Goal: Transaction & Acquisition: Purchase product/service

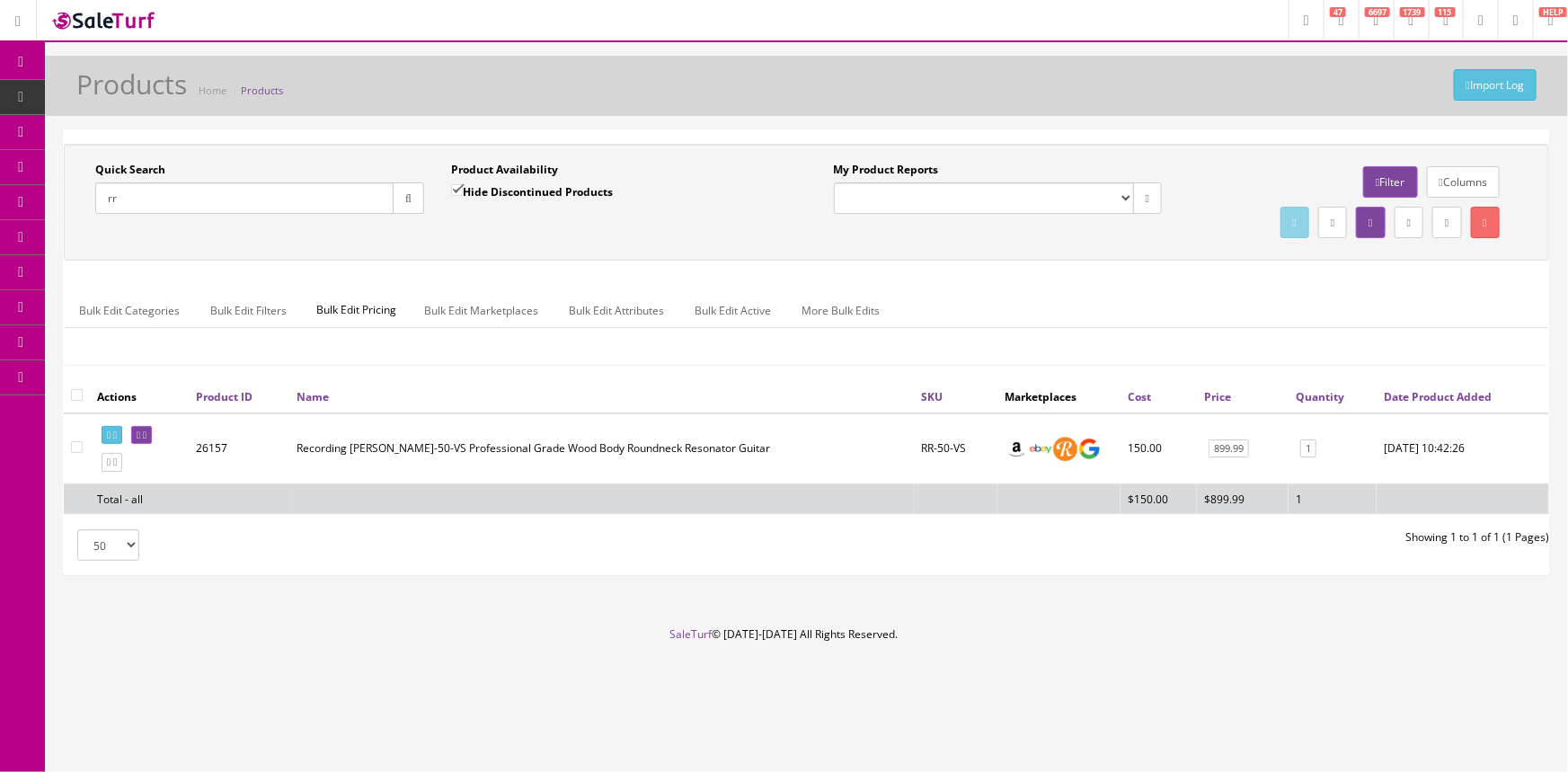
type input "r"
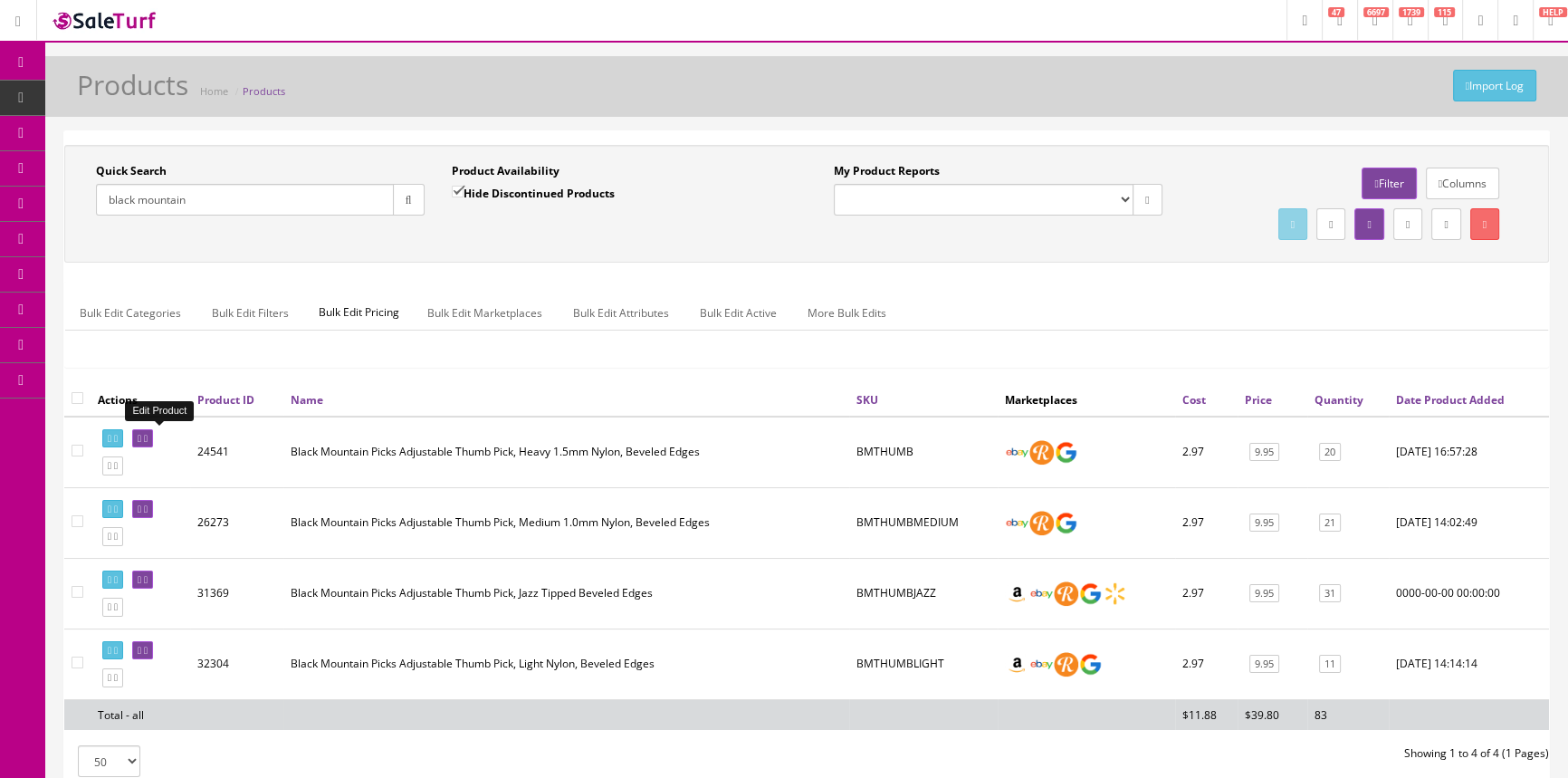
type input "black mountain"
click at [141, 438] on icon at bounding box center [139, 439] width 4 height 10
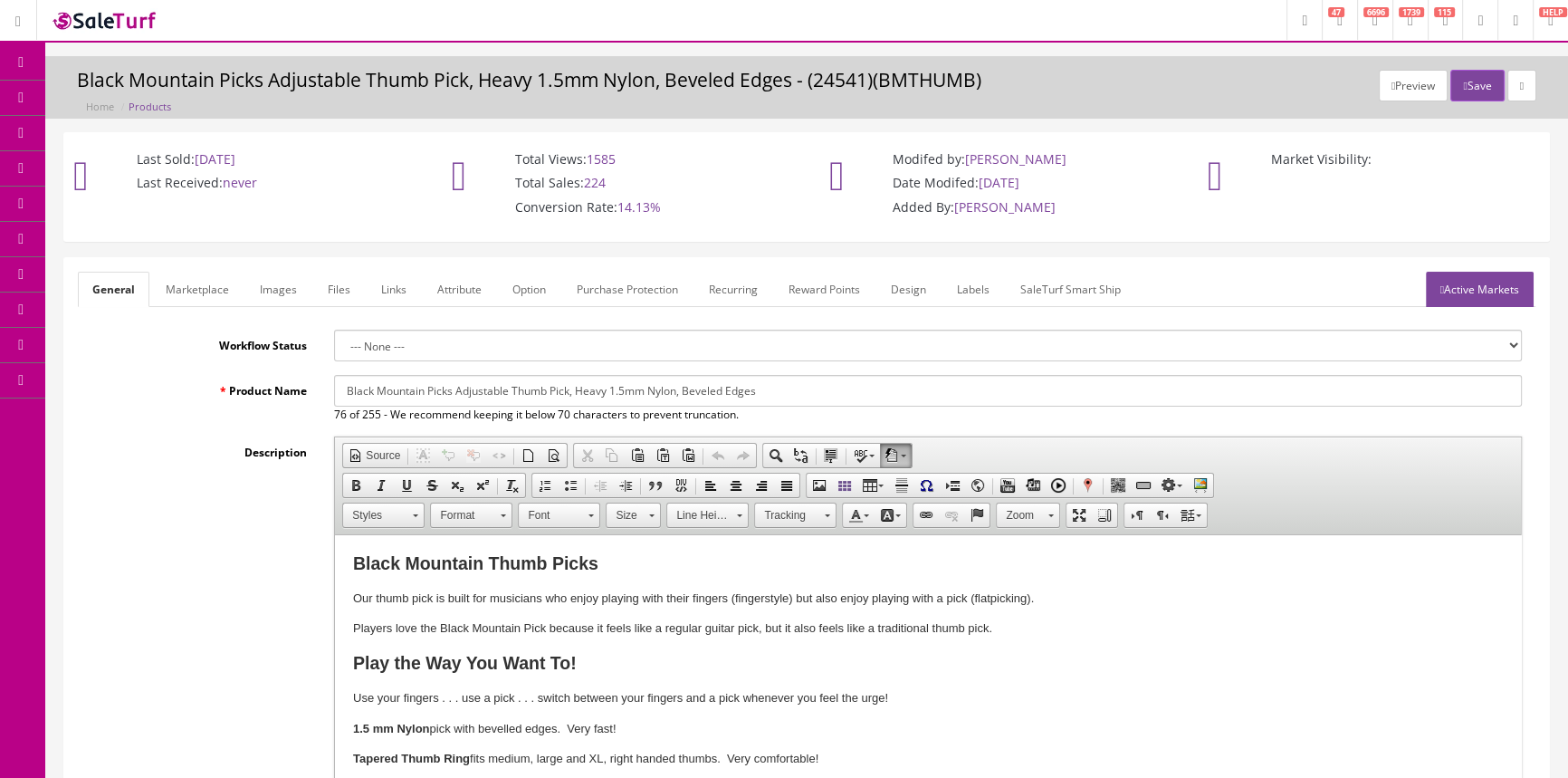
click at [192, 292] on link "Marketplace" at bounding box center [197, 289] width 92 height 35
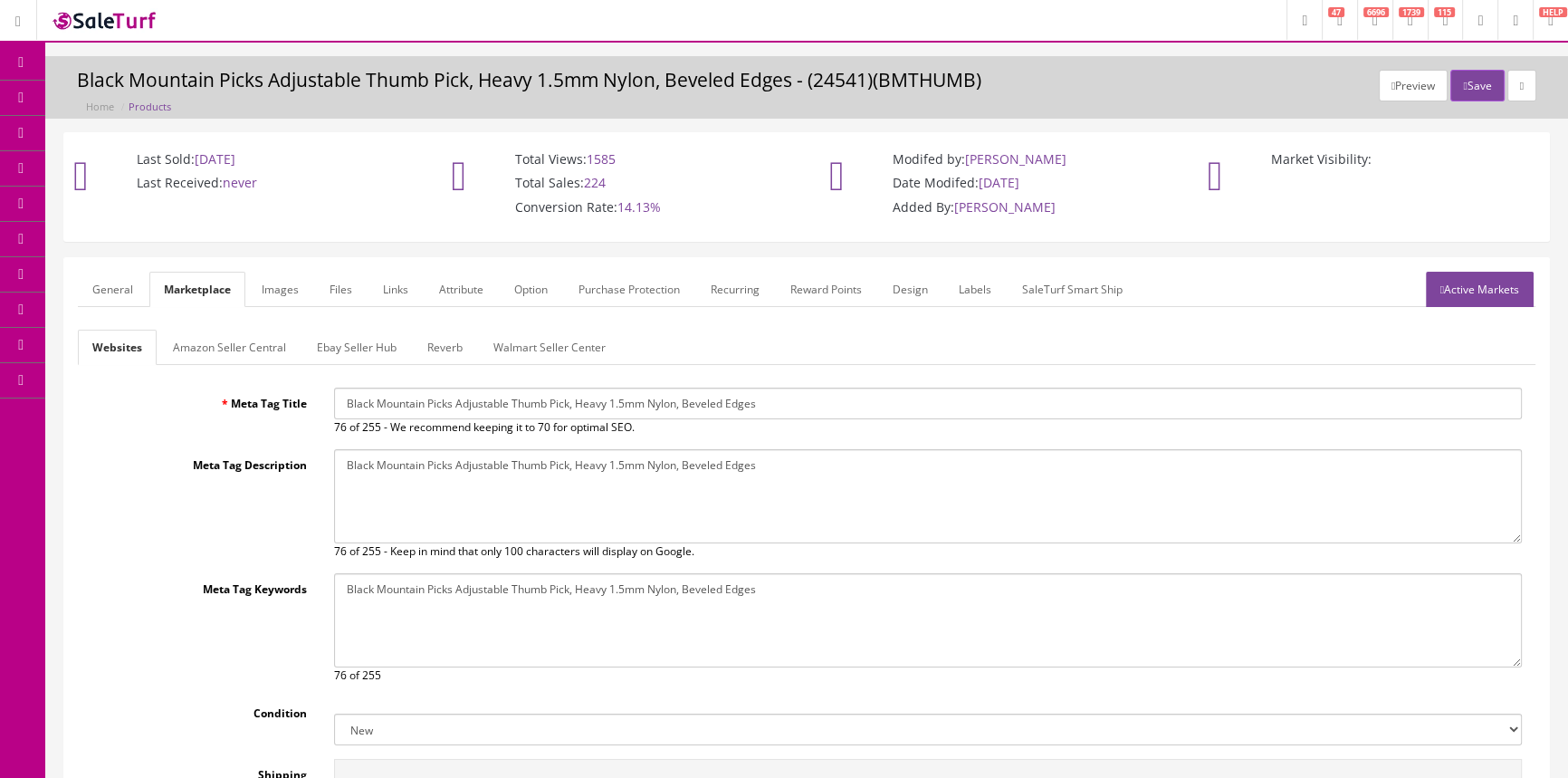
click at [121, 290] on link "General" at bounding box center [113, 289] width 70 height 35
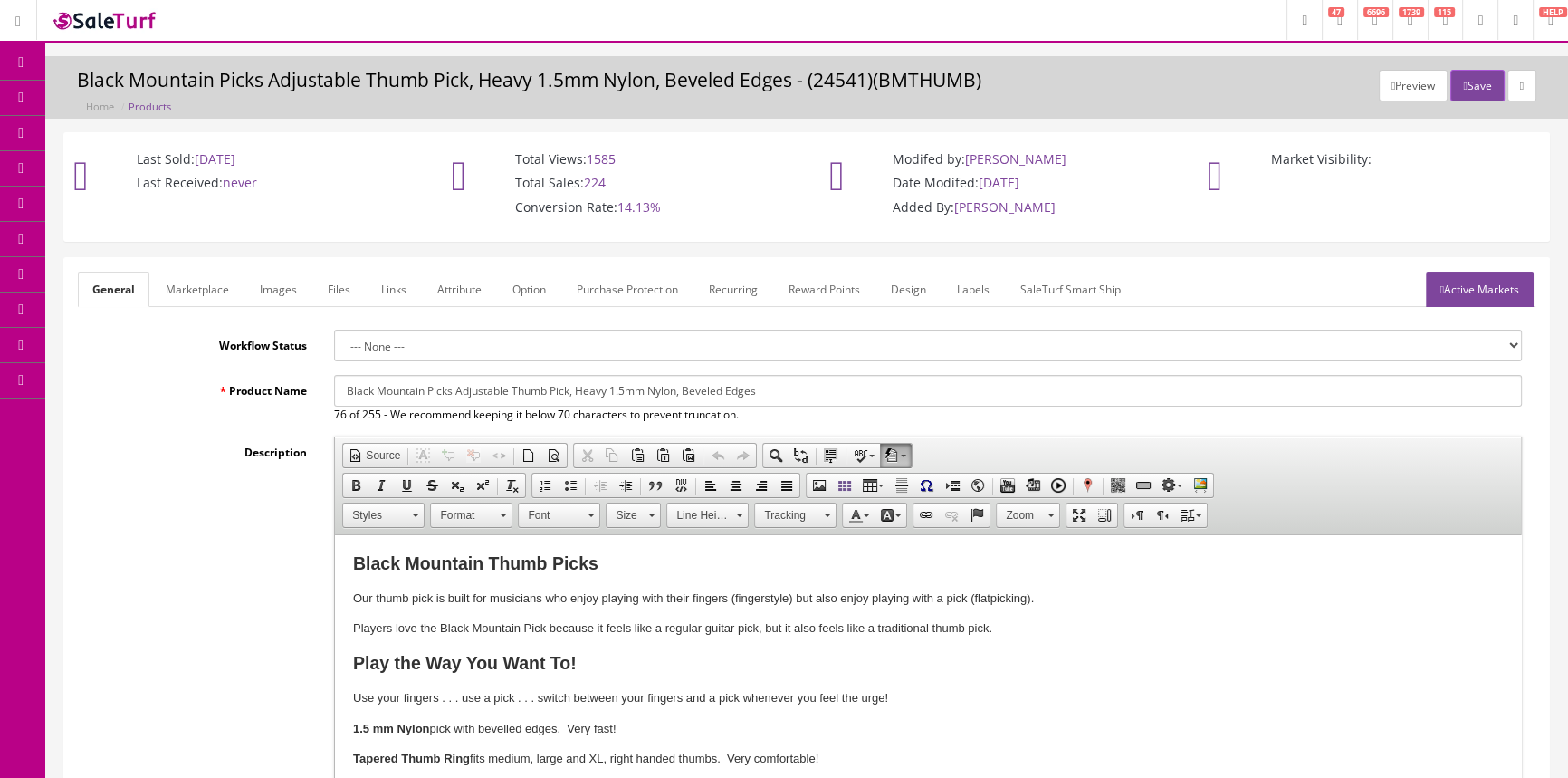
click at [90, 154] on link "POS Console" at bounding box center [140, 169] width 190 height 35
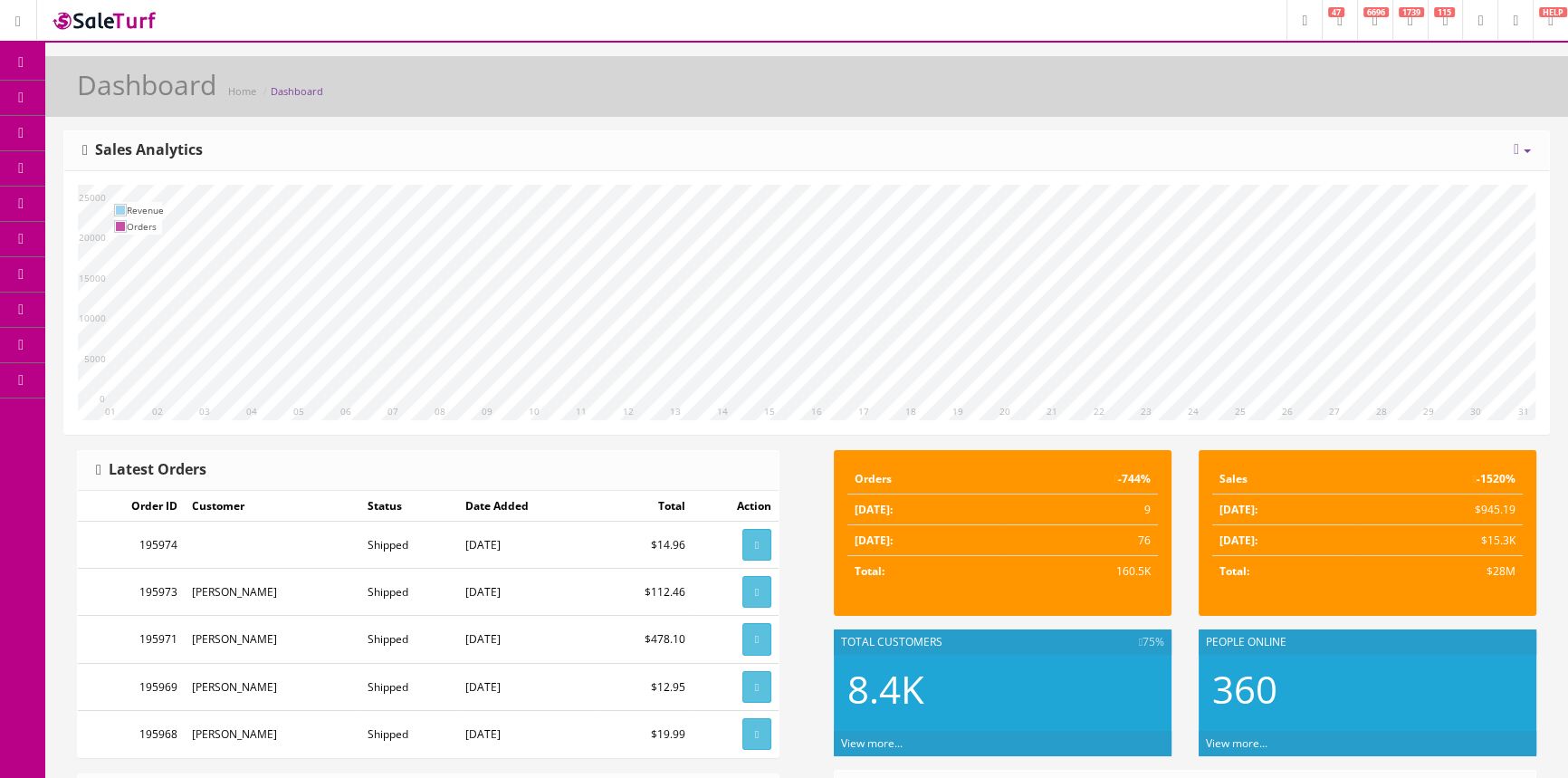
click at [99, 163] on icon at bounding box center [96, 167] width 19 height 14
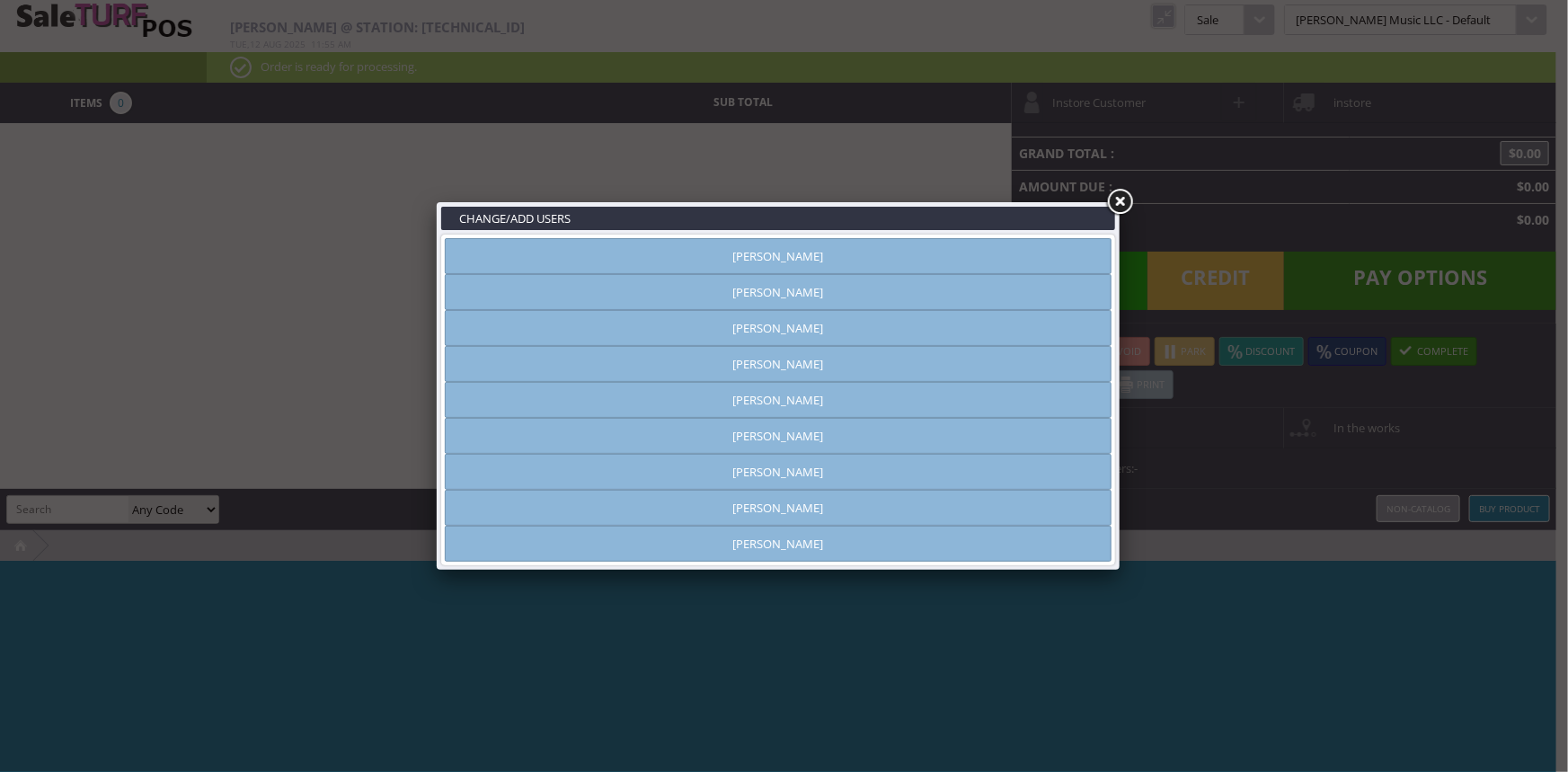
type input "[PERSON_NAME]"
click at [838, 301] on link "[PERSON_NAME]" at bounding box center [778, 291] width 667 height 36
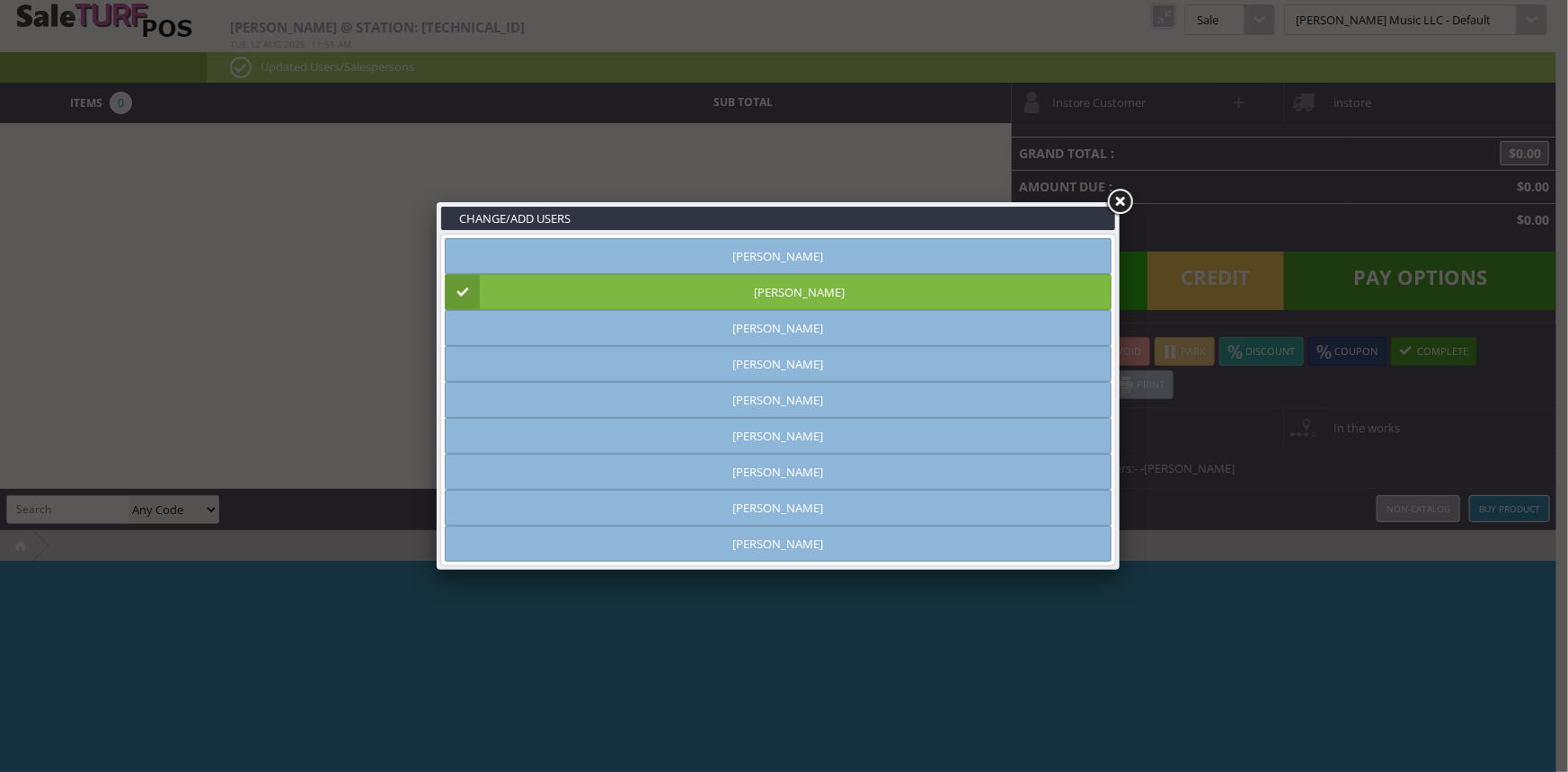
drag, startPoint x: 1118, startPoint y: 206, endPoint x: 1140, endPoint y: 200, distance: 22.8
click at [1120, 206] on link at bounding box center [1119, 202] width 32 height 32
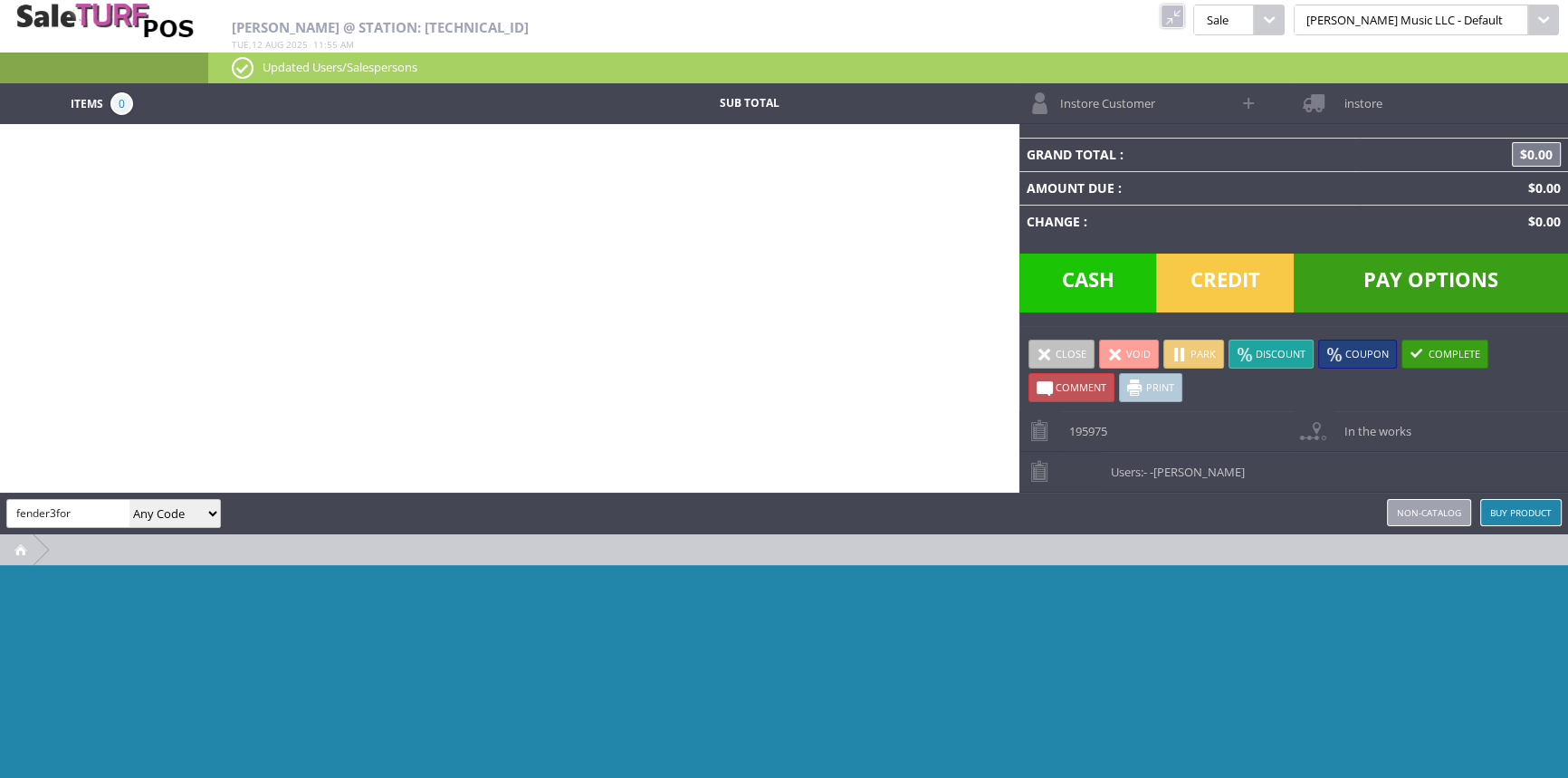
type input "fender3for"
click at [179, 515] on select "Any Code SKU UPC EAN Name Model" at bounding box center [175, 513] width 91 height 27
select select "sku"
click at [130, 499] on select "Any Code SKU UPC EAN Name Model" at bounding box center [175, 513] width 91 height 27
click at [93, 513] on input "fender3for" at bounding box center [68, 513] width 122 height 27
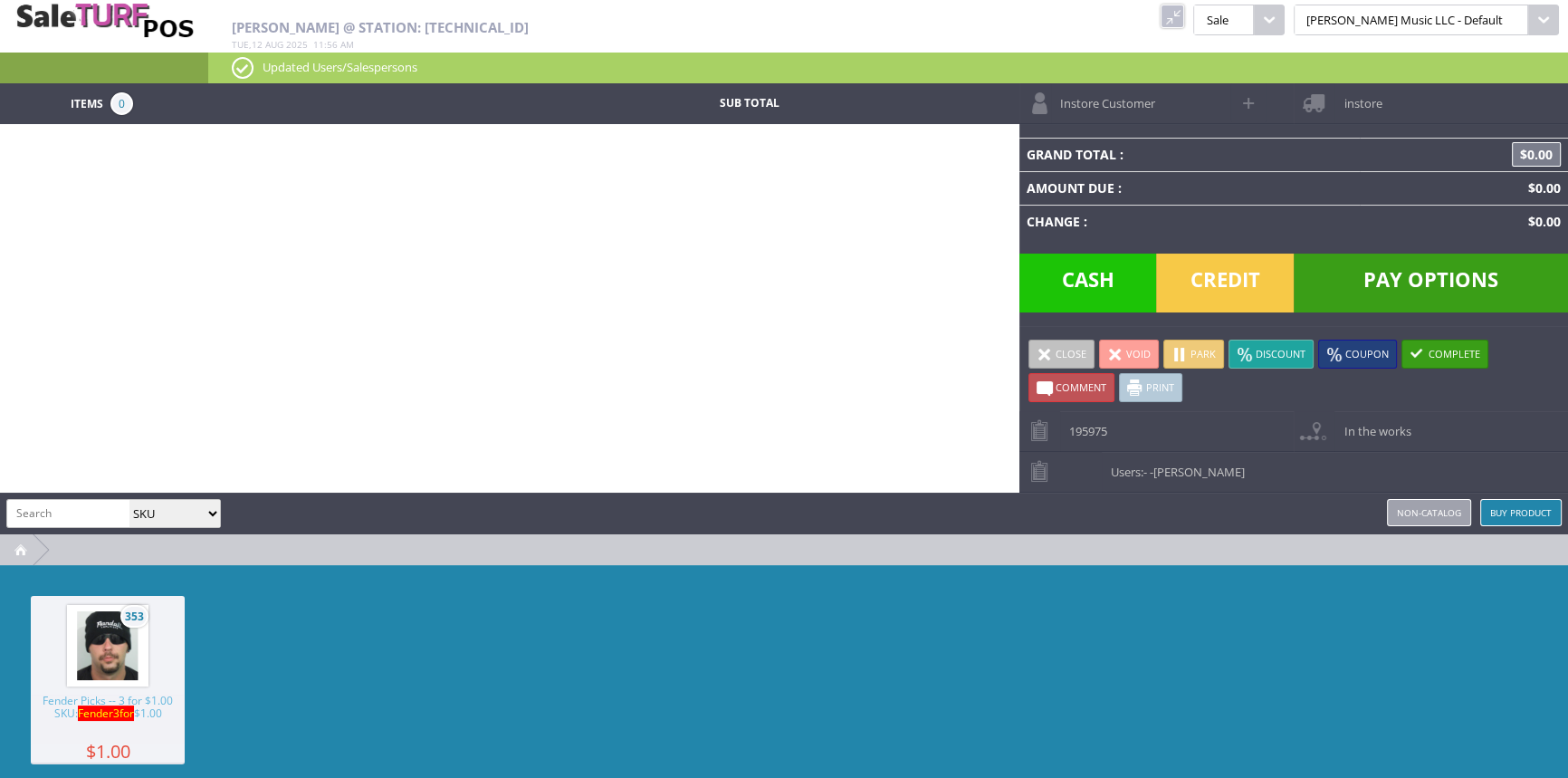
click at [133, 639] on img at bounding box center [107, 645] width 69 height 69
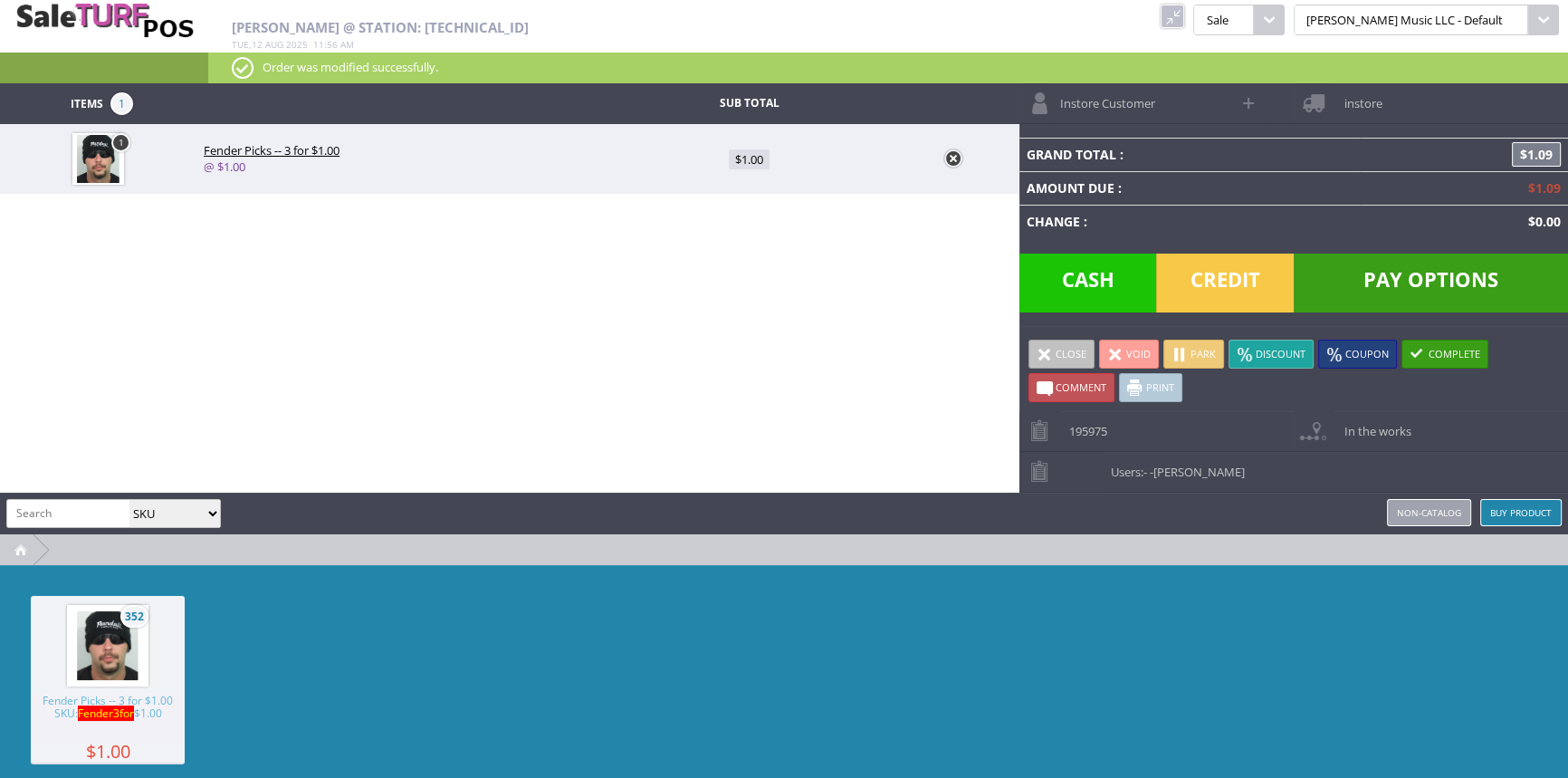
click at [133, 634] on img at bounding box center [107, 645] width 69 height 69
click at [1115, 277] on span "Cash" at bounding box center [1088, 282] width 137 height 59
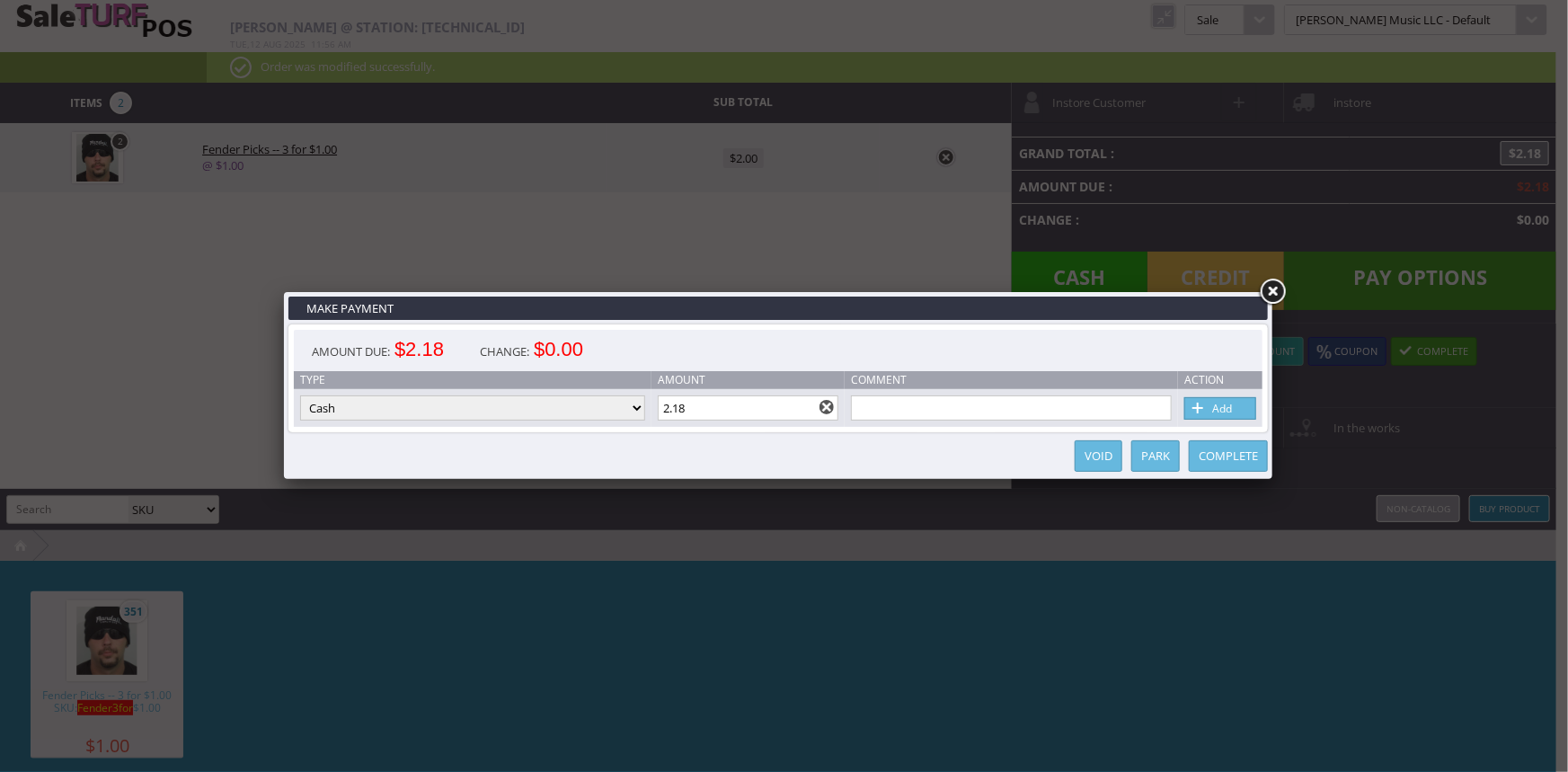
click at [1214, 408] on link "Add" at bounding box center [1220, 408] width 71 height 23
type input "0"
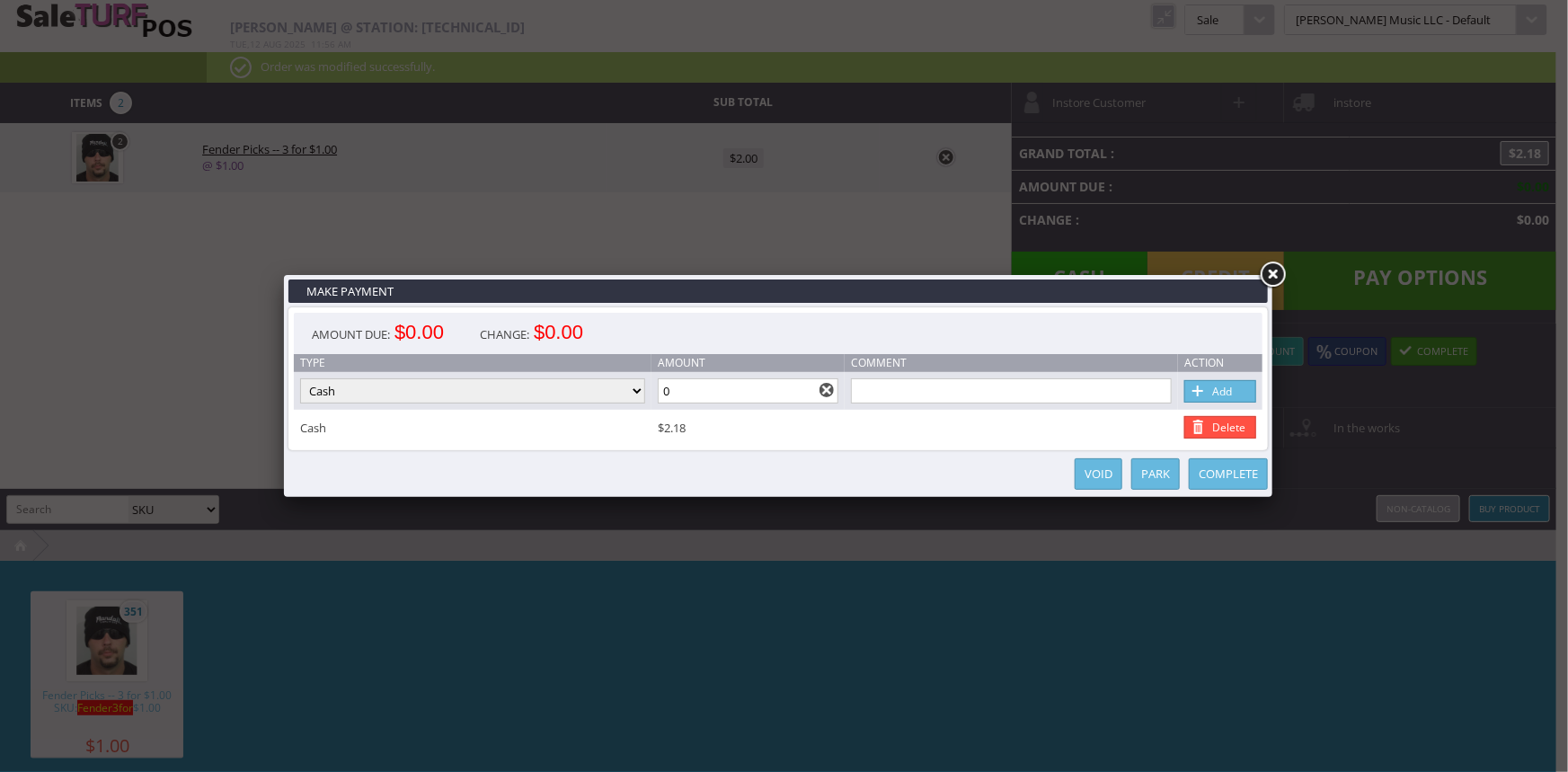
click at [1206, 485] on link "Complete" at bounding box center [1228, 473] width 79 height 31
